Goal: Task Accomplishment & Management: Use online tool/utility

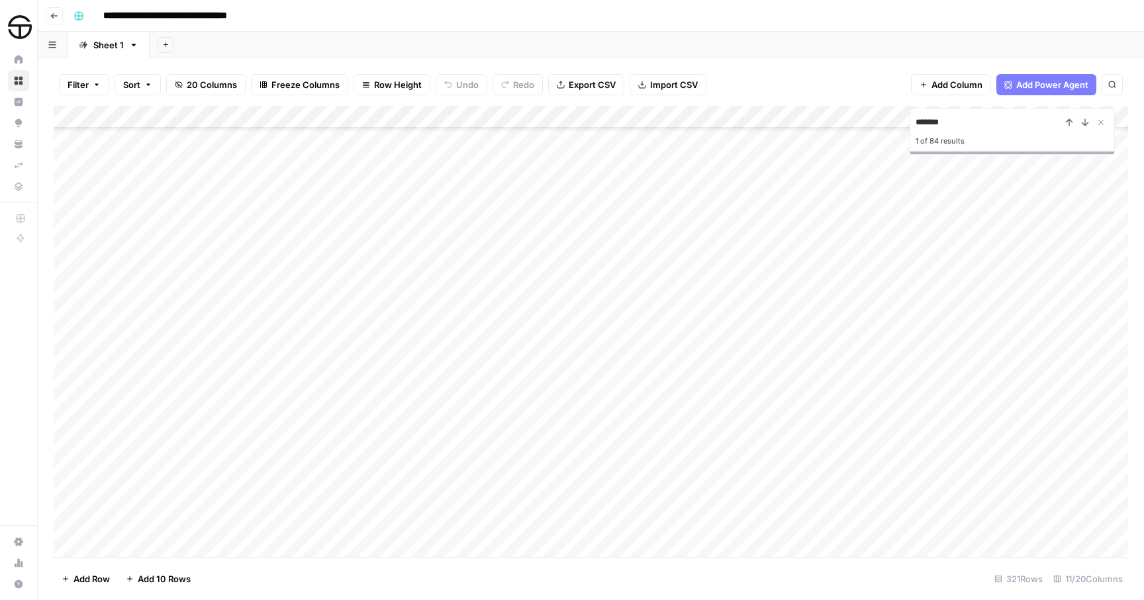
scroll to position [6815, 0]
click at [1115, 82] on button "Search" at bounding box center [1111, 84] width 21 height 21
type input "*******"
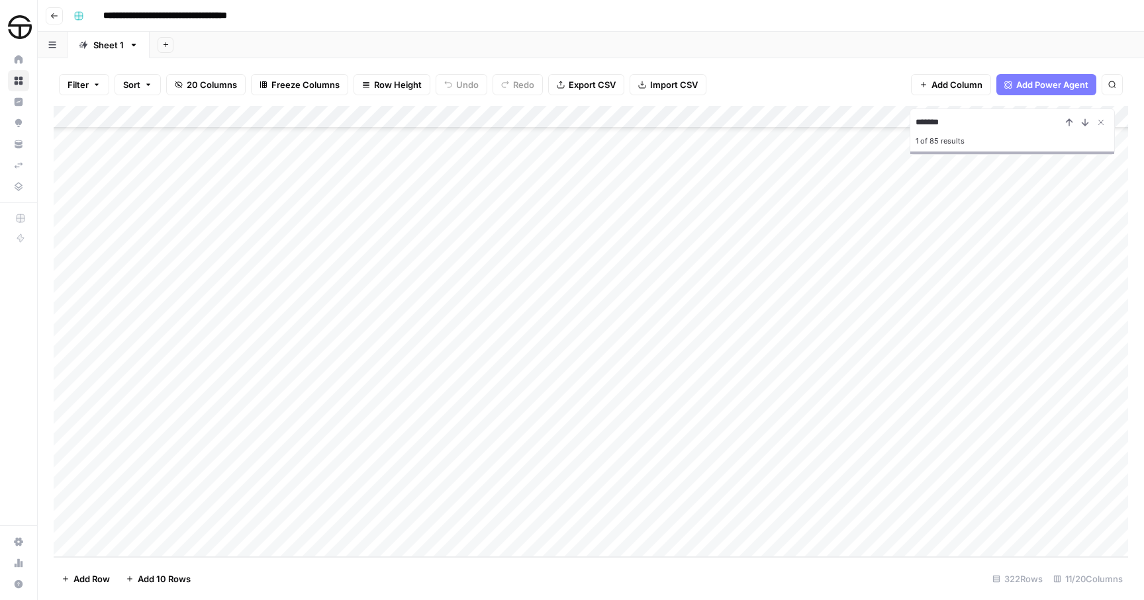
click at [252, 523] on div "Add Column" at bounding box center [591, 331] width 1074 height 451
click at [375, 519] on div "Add Column" at bounding box center [591, 331] width 1074 height 451
click at [437, 525] on div at bounding box center [383, 524] width 138 height 24
click at [577, 519] on div "Add Column" at bounding box center [591, 331] width 1074 height 451
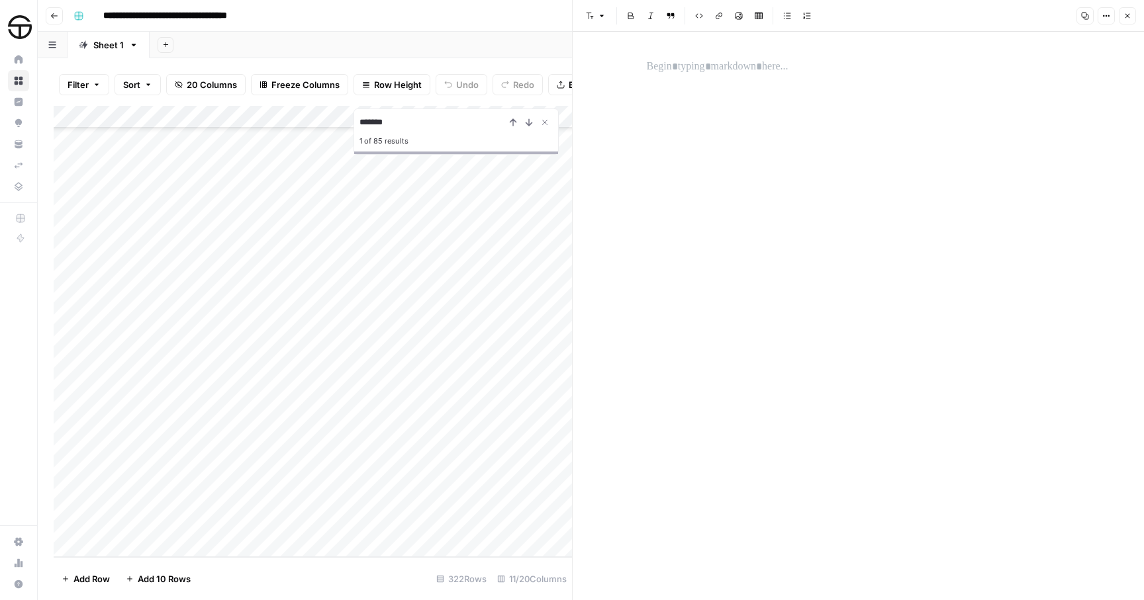
click at [1124, 21] on button "Close" at bounding box center [1126, 15] width 17 height 17
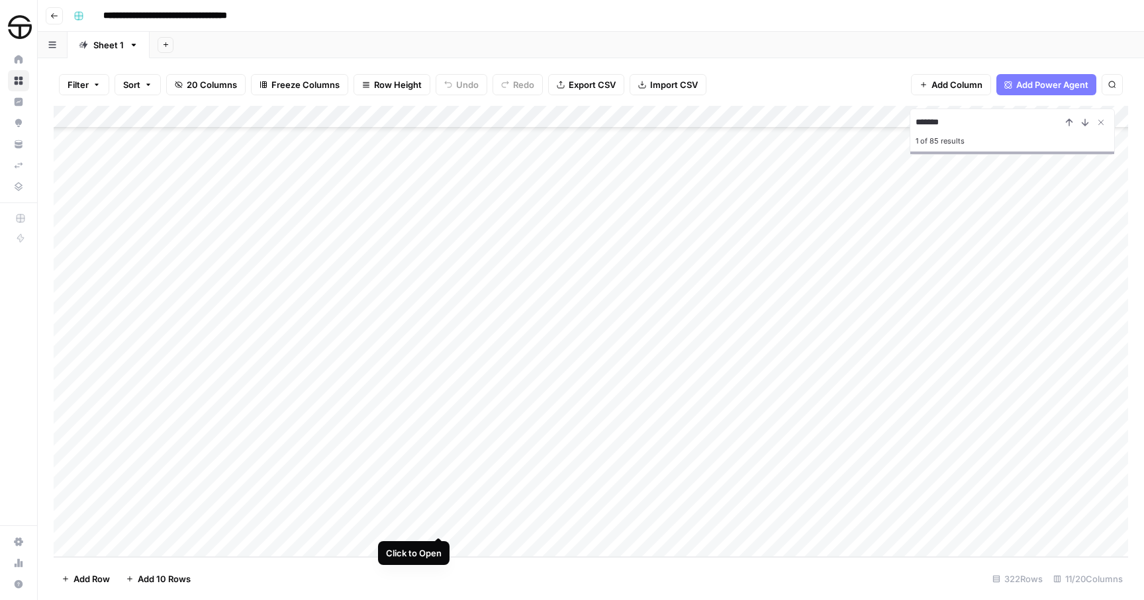
click at [437, 525] on div "Add Column" at bounding box center [591, 331] width 1074 height 451
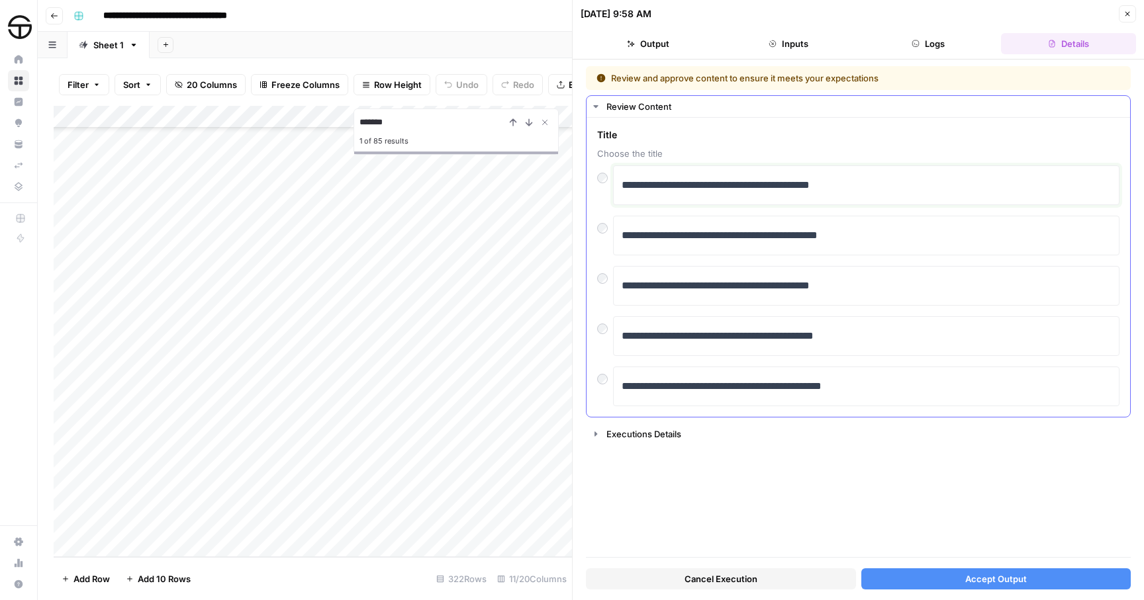
click at [673, 179] on p "**********" at bounding box center [865, 185] width 489 height 17
click at [967, 572] on button "Accept Output" at bounding box center [996, 578] width 270 height 21
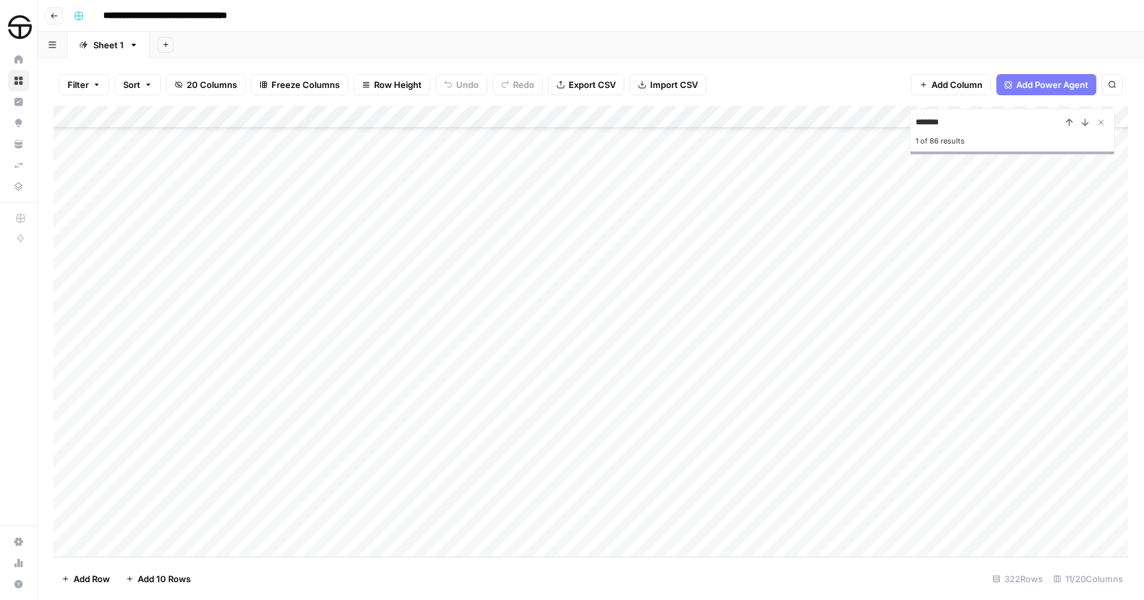
click at [664, 521] on div "Add Column" at bounding box center [591, 331] width 1074 height 451
click at [885, 521] on div "Add Column" at bounding box center [591, 331] width 1074 height 451
click at [831, 523] on div "Add Column" at bounding box center [591, 331] width 1074 height 451
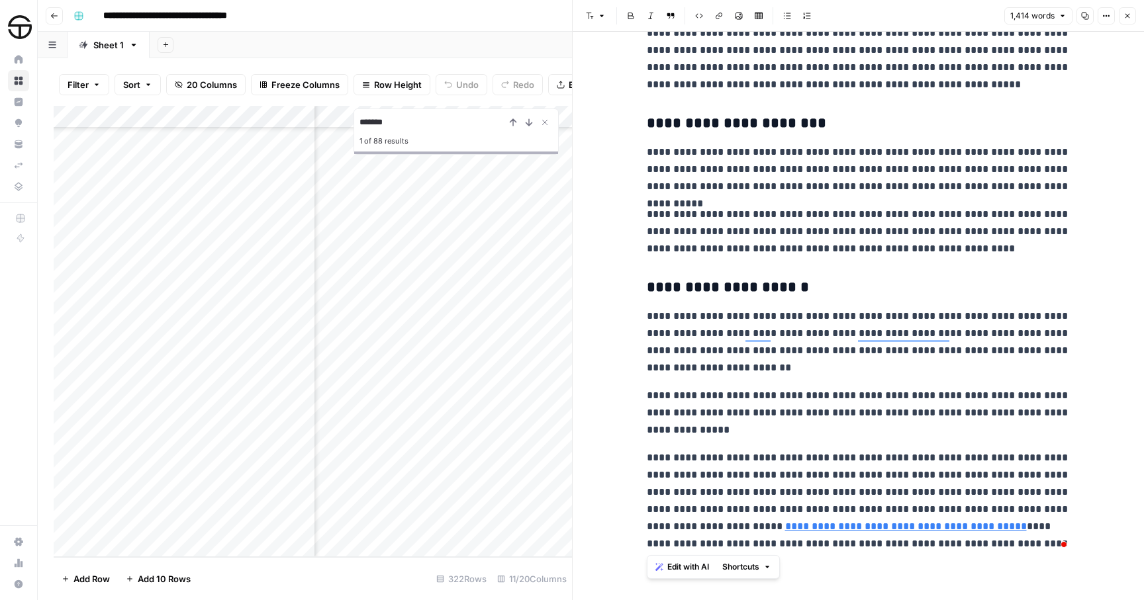
drag, startPoint x: 649, startPoint y: 77, endPoint x: 982, endPoint y: 548, distance: 576.7
copy div "**********"
